Goal: Task Accomplishment & Management: Use online tool/utility

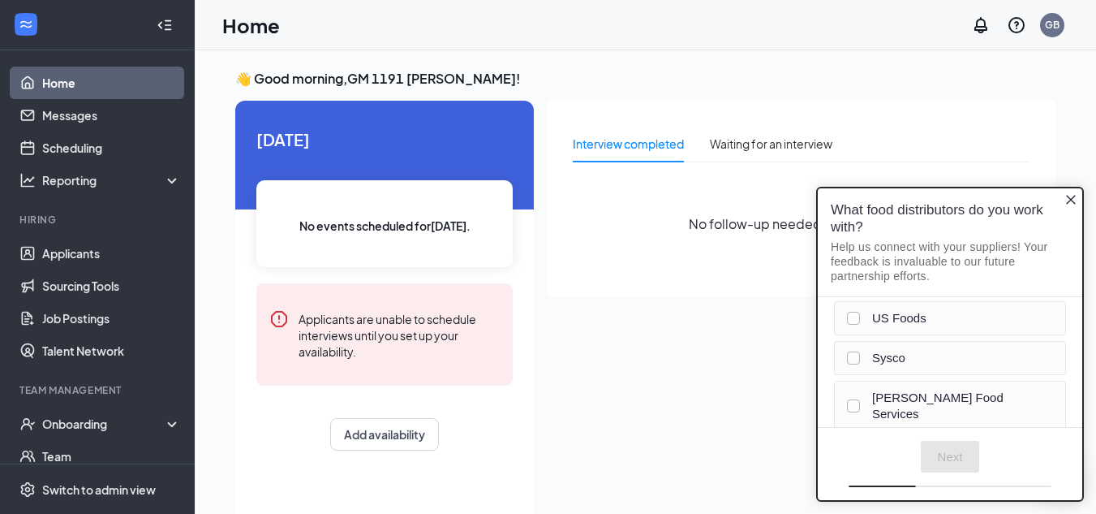
click at [1070, 197] on icon "Close button" at bounding box center [1071, 199] width 13 height 13
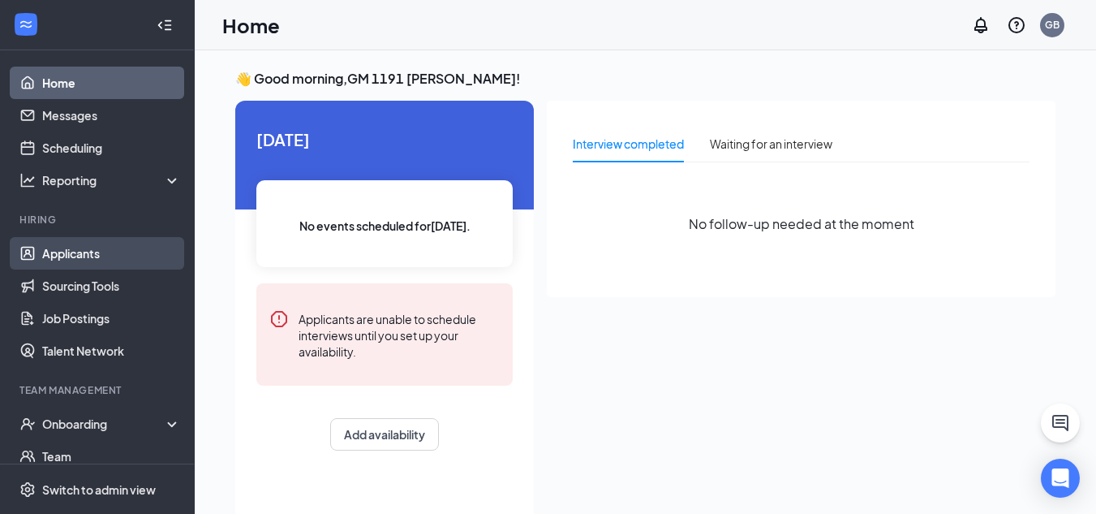
click at [87, 260] on link "Applicants" at bounding box center [111, 253] width 139 height 32
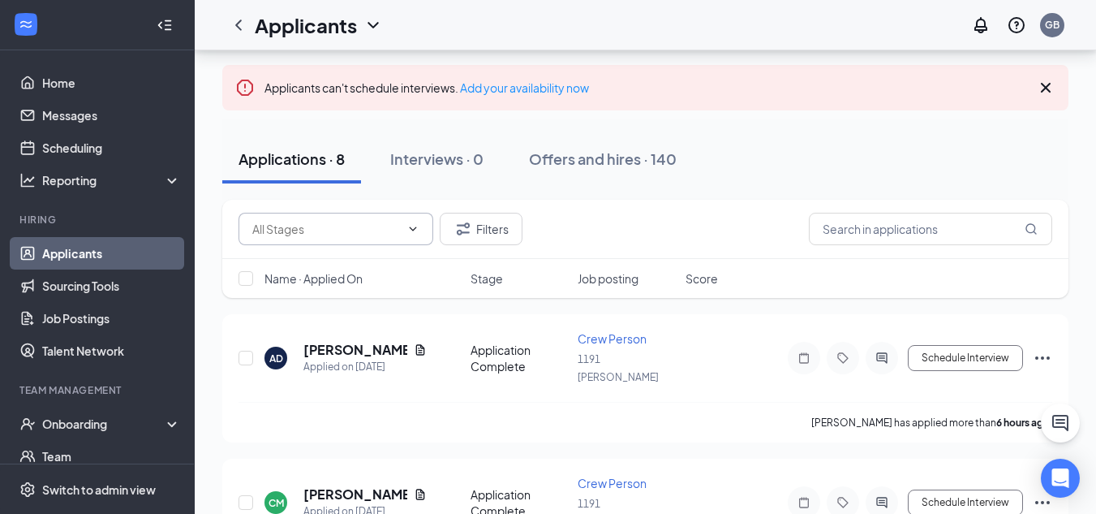
scroll to position [162, 0]
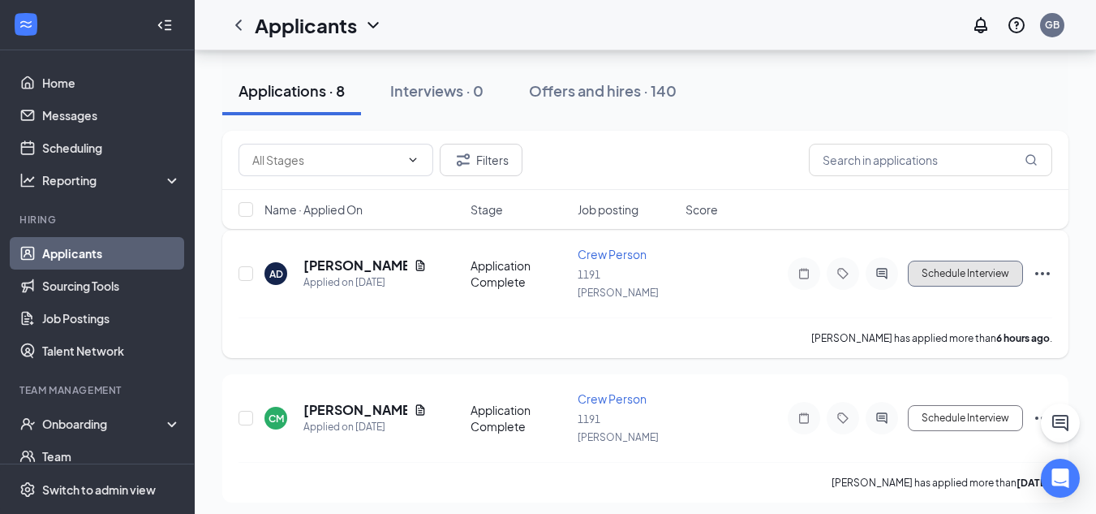
click at [938, 270] on button "Schedule Interview" at bounding box center [965, 273] width 115 height 26
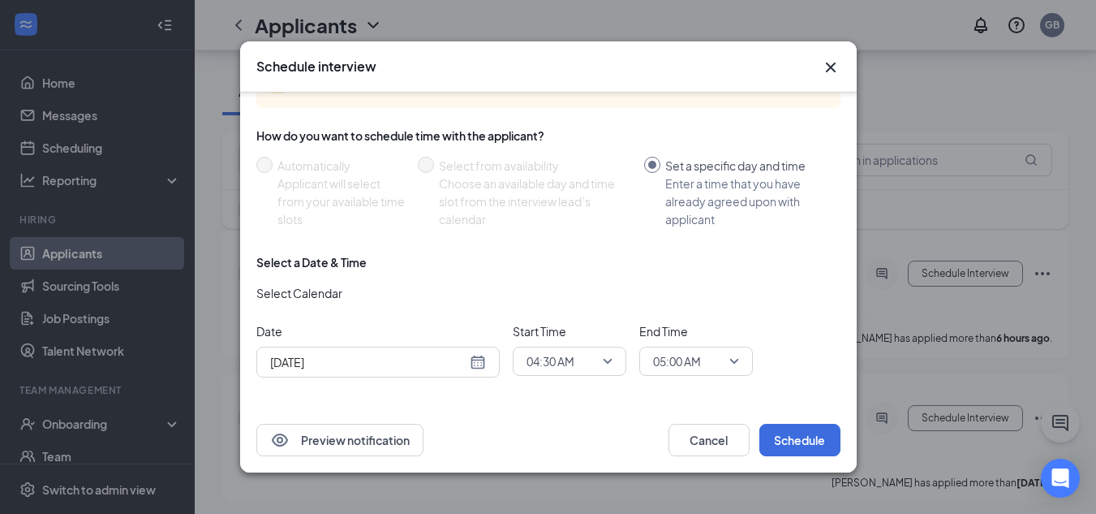
scroll to position [61, 0]
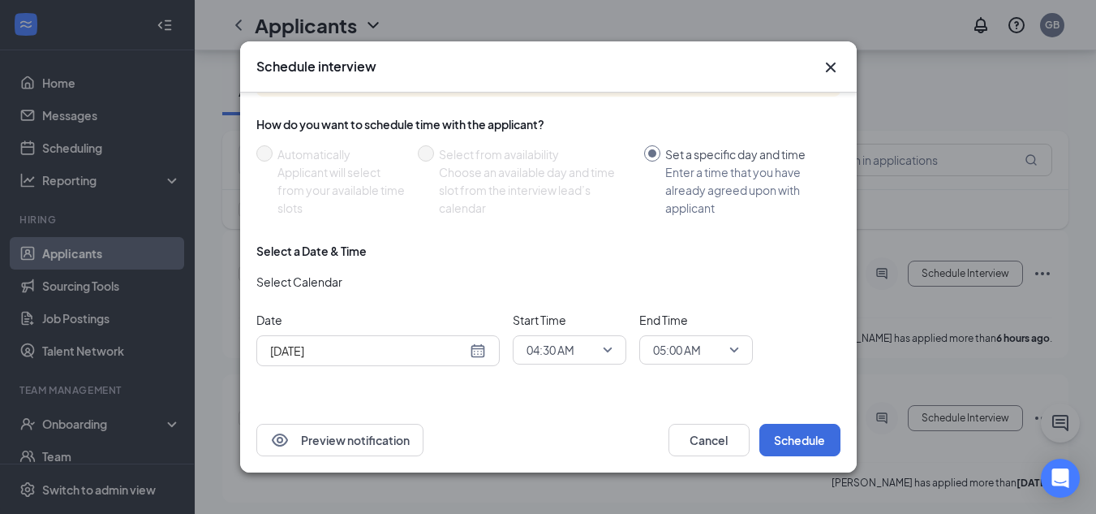
click at [597, 364] on div "04:30 AM" at bounding box center [570, 349] width 114 height 29
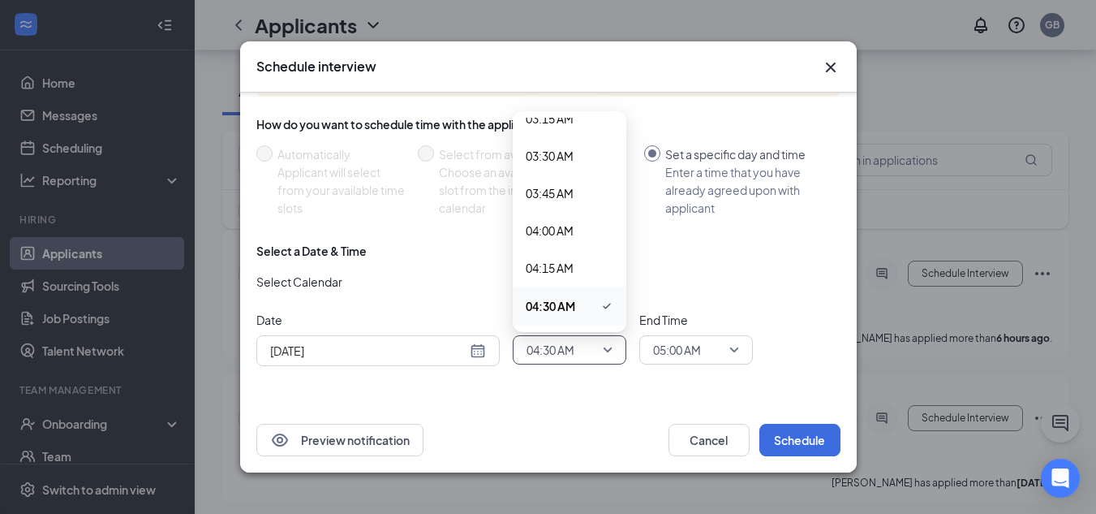
click at [596, 355] on span "04:30 AM" at bounding box center [562, 350] width 71 height 24
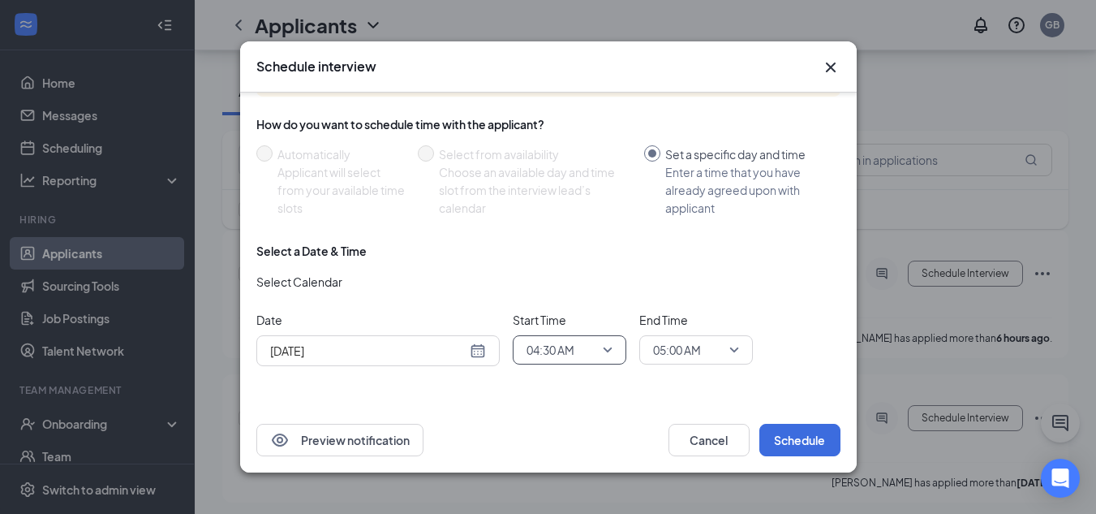
click at [596, 351] on span "04:30 AM" at bounding box center [562, 350] width 71 height 24
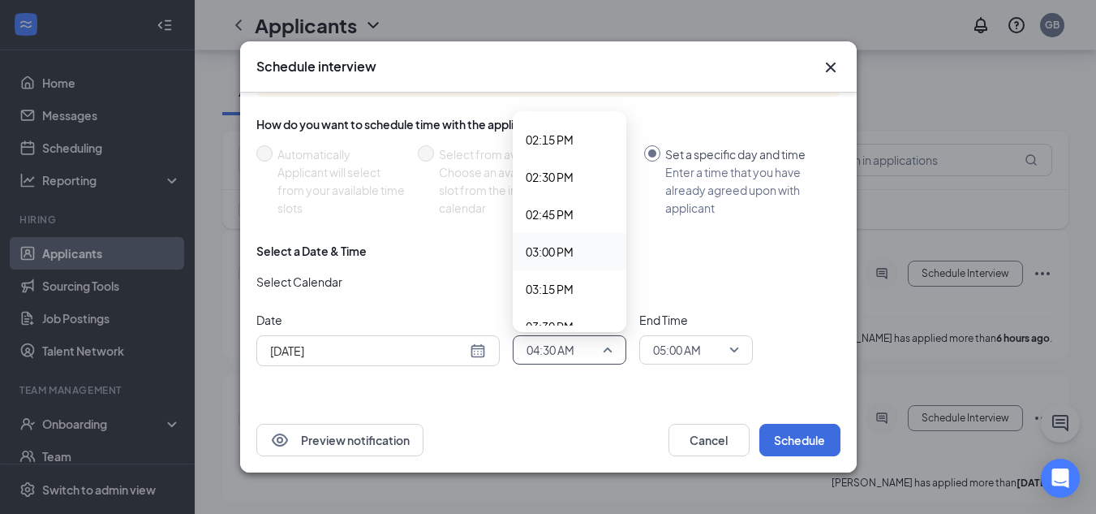
click at [583, 253] on span "03:00 PM" at bounding box center [570, 252] width 88 height 18
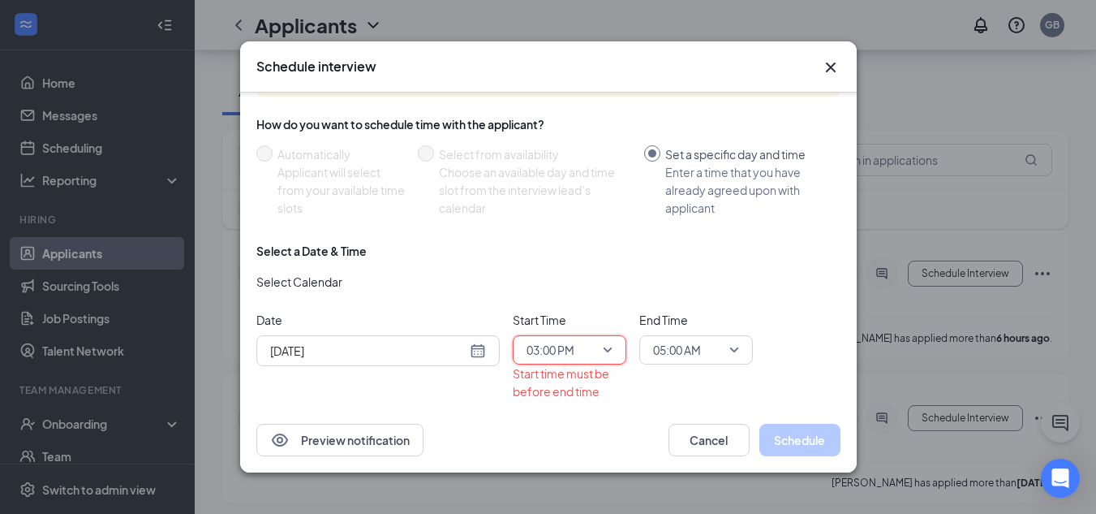
click at [684, 340] on span "05:00 AM" at bounding box center [677, 350] width 48 height 24
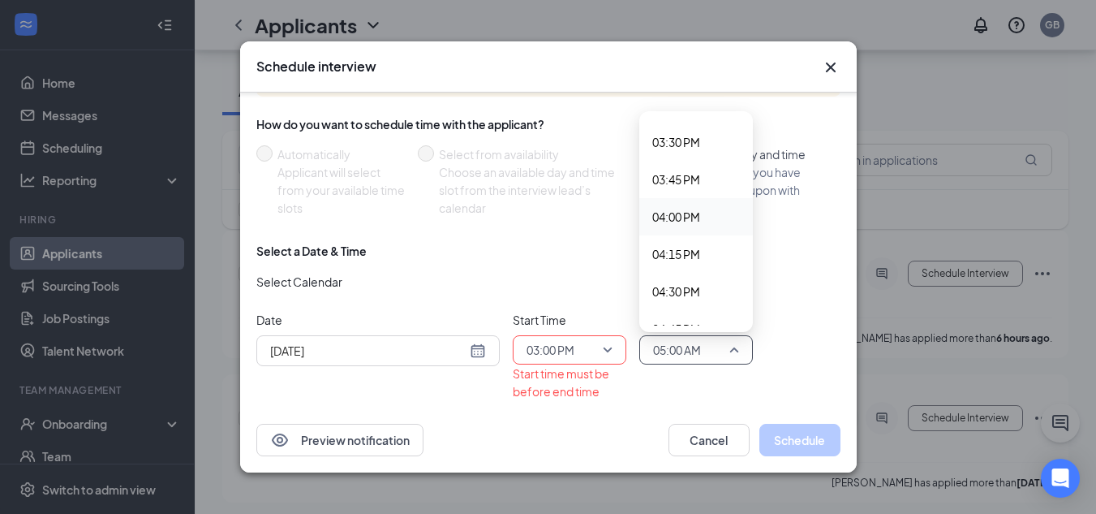
scroll to position [2282, 0]
click at [691, 138] on span "03:15 PM" at bounding box center [676, 133] width 48 height 18
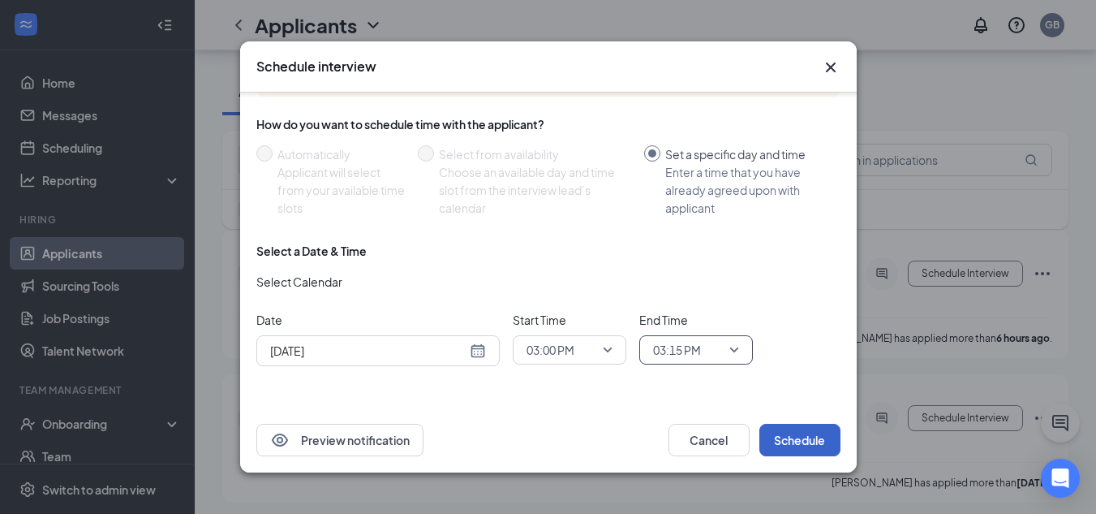
click at [784, 434] on button "Schedule" at bounding box center [799, 440] width 81 height 32
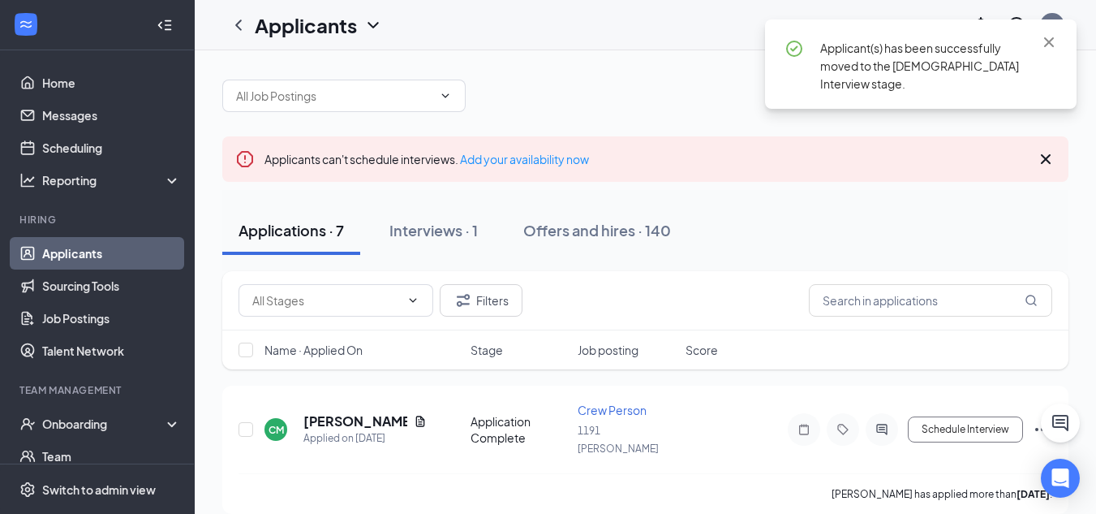
scroll to position [0, 0]
